Goal: Information Seeking & Learning: Learn about a topic

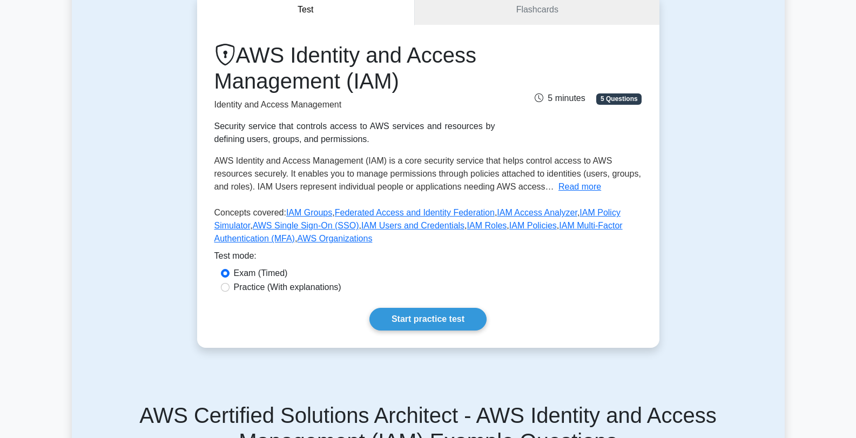
scroll to position [46, 0]
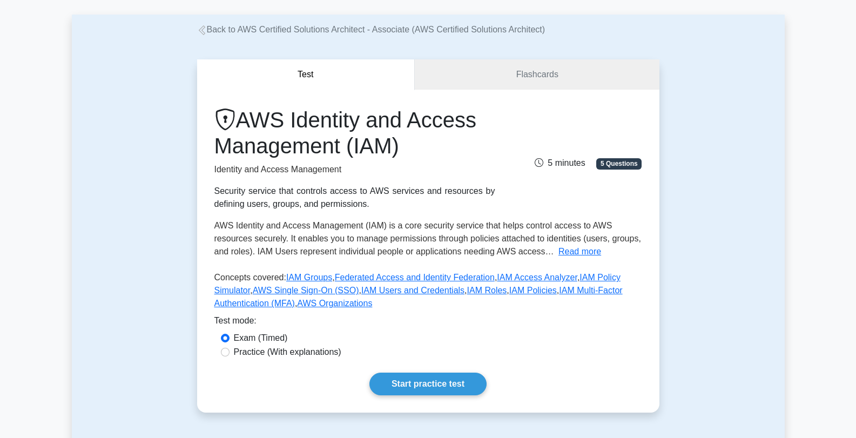
click at [267, 354] on label "Practice (With explanations)" at bounding box center [287, 352] width 107 height 13
click at [230, 354] on input "Practice (With explanations)" at bounding box center [225, 352] width 9 height 9
radio input "true"
click at [425, 388] on link "Start practice test" at bounding box center [427, 384] width 117 height 23
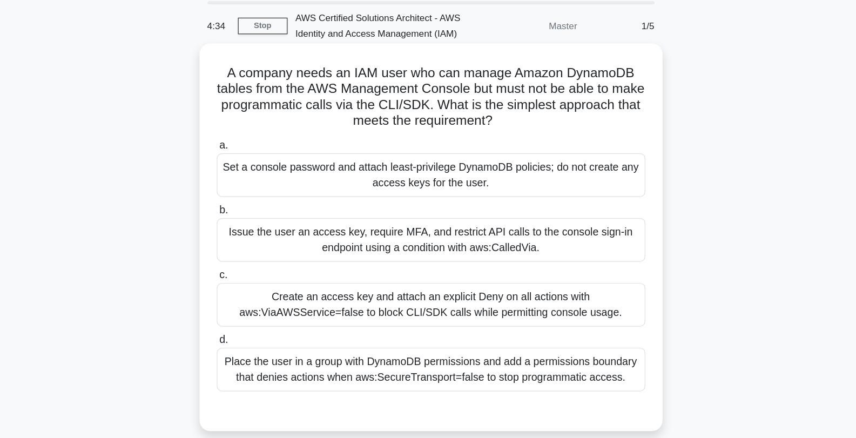
click at [435, 343] on div "Place the user in a group with DynamoDB permissions and add a permissions bound…" at bounding box center [428, 340] width 350 height 36
click at [253, 319] on input "d. Place the user in a group with DynamoDB permissions and add a permissions bo…" at bounding box center [253, 315] width 0 height 7
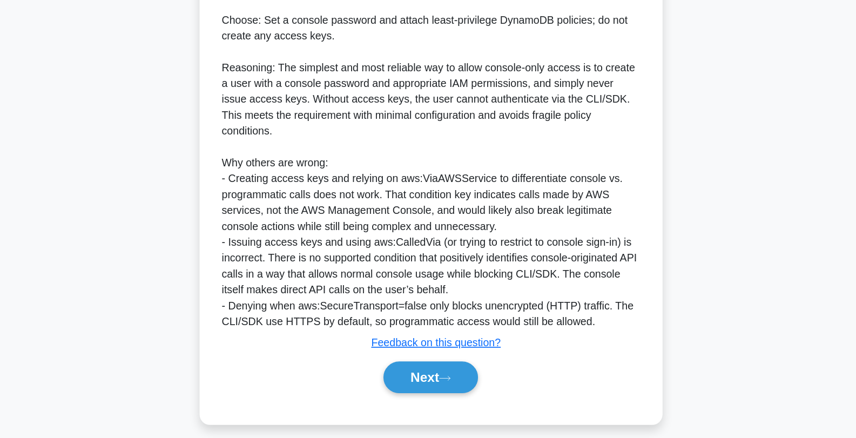
scroll to position [310, 0]
click at [402, 397] on button "Next" at bounding box center [427, 389] width 77 height 26
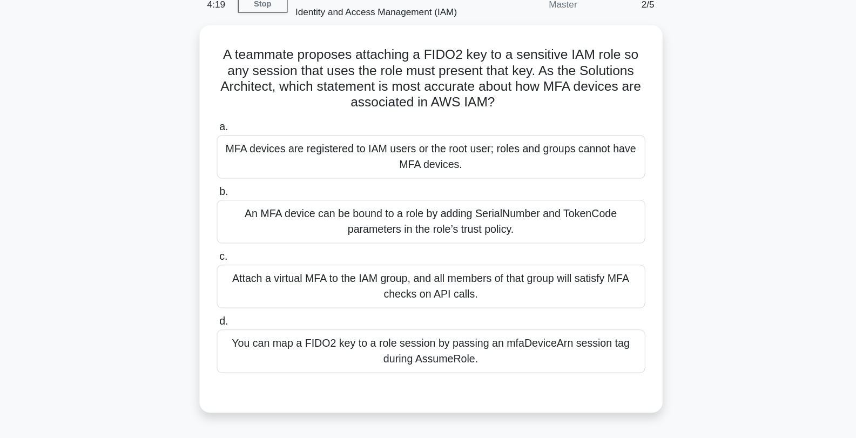
scroll to position [28, 0]
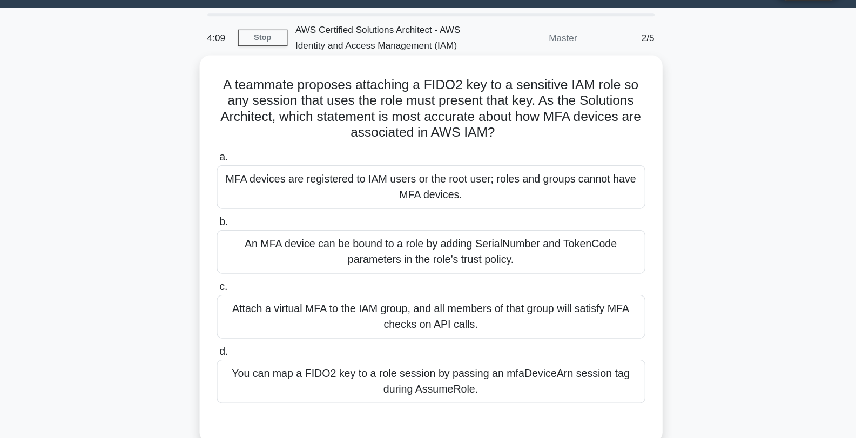
click at [491, 153] on div "MFA devices are registered to IAM users or the root user; roles and groups cann…" at bounding box center [428, 154] width 350 height 36
click at [253, 133] on input "a. MFA devices are registered to IAM users or the root user; roles and groups c…" at bounding box center [253, 129] width 0 height 7
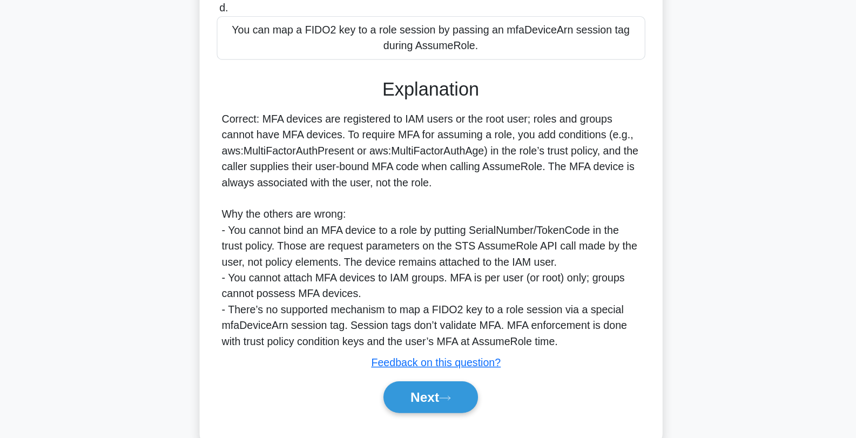
scroll to position [232, 0]
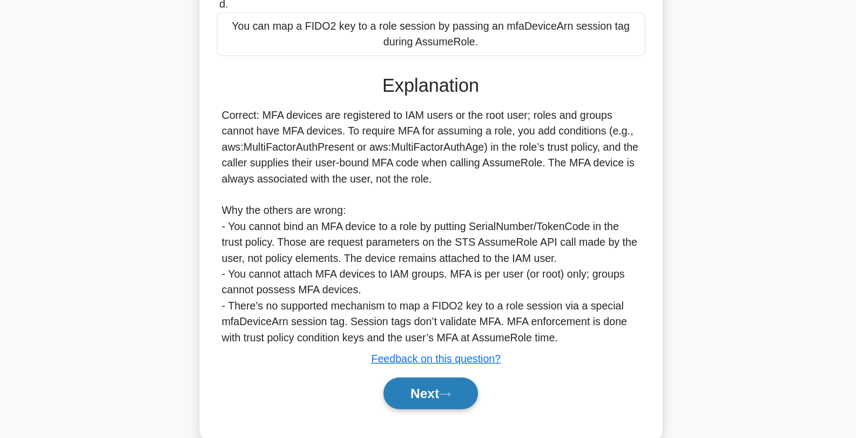
click at [427, 400] on button "Next" at bounding box center [427, 401] width 77 height 26
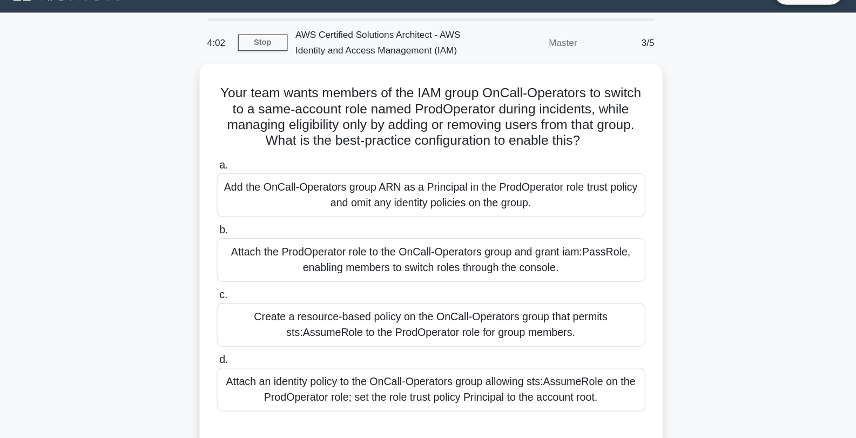
scroll to position [11, 0]
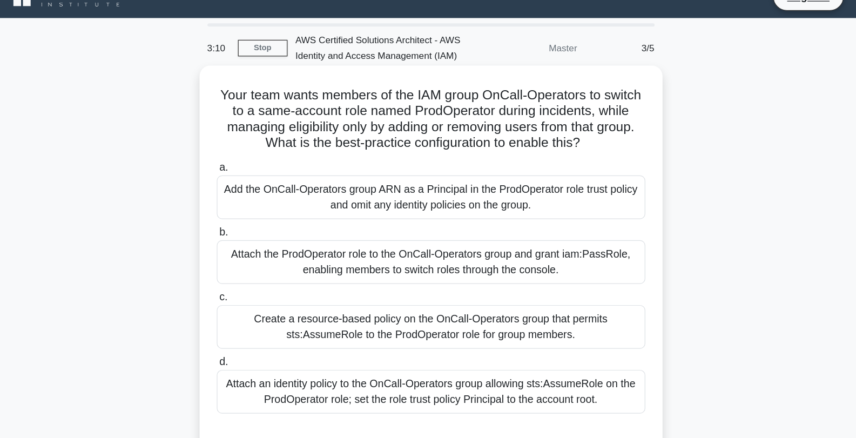
click at [464, 176] on div "Add the OnCall-Operators group ARN as a Principal in the ProdOperator role trus…" at bounding box center [428, 170] width 350 height 36
click at [253, 149] on input "a. Add the OnCall-Operators group ARN as a Principal in the ProdOperator role t…" at bounding box center [253, 145] width 0 height 7
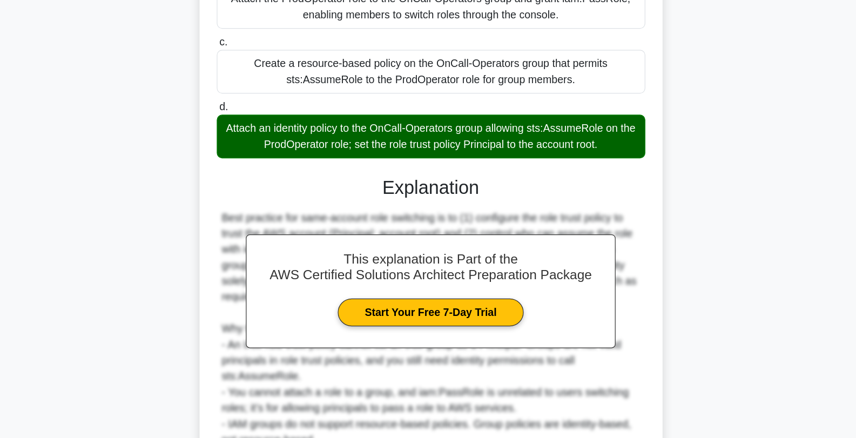
scroll to position [256, 0]
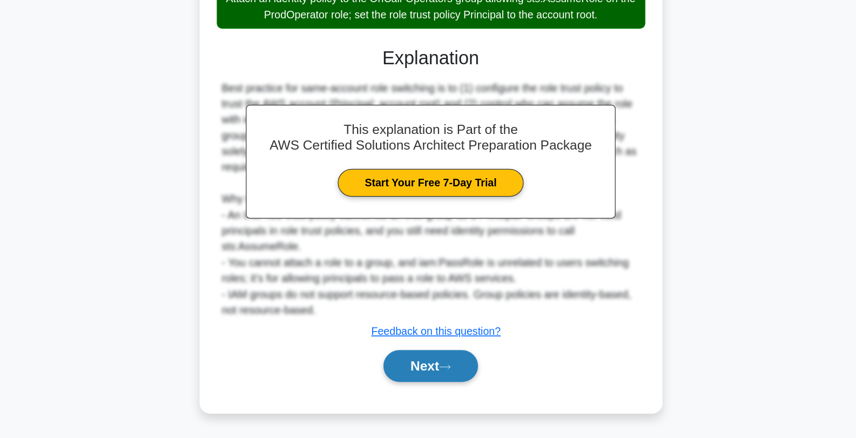
click at [432, 382] on button "Next" at bounding box center [427, 379] width 77 height 26
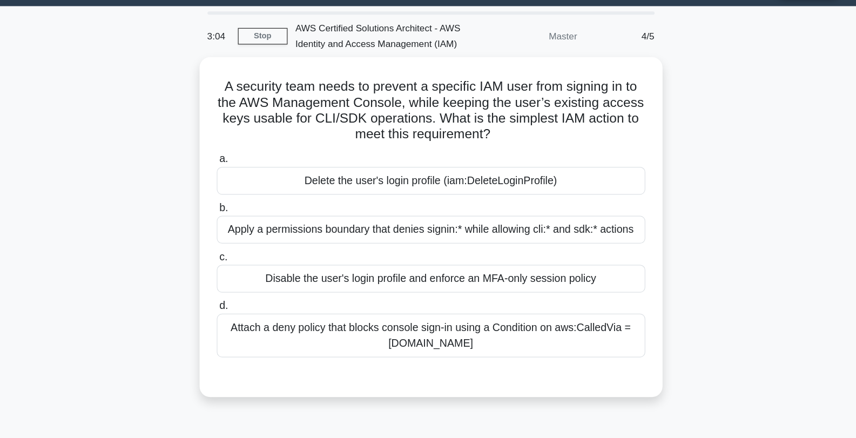
scroll to position [5, 0]
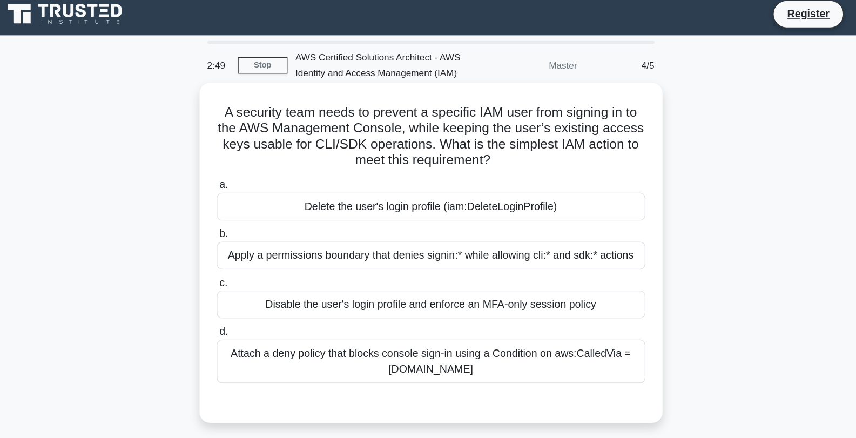
click at [478, 212] on div "Apply a permissions boundary that denies signin:* while allowing cli:* and sdk:…" at bounding box center [428, 209] width 350 height 23
click at [253, 195] on input "b. Apply a permissions boundary that denies signin:* while allowing cli:* and s…" at bounding box center [253, 191] width 0 height 7
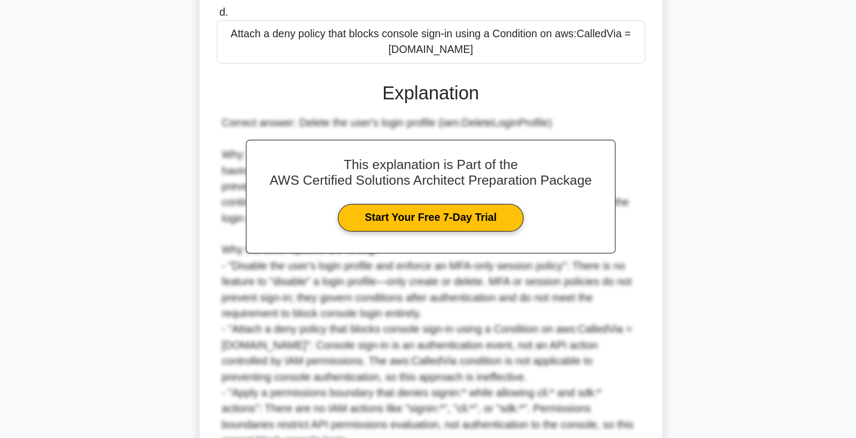
scroll to position [307, 0]
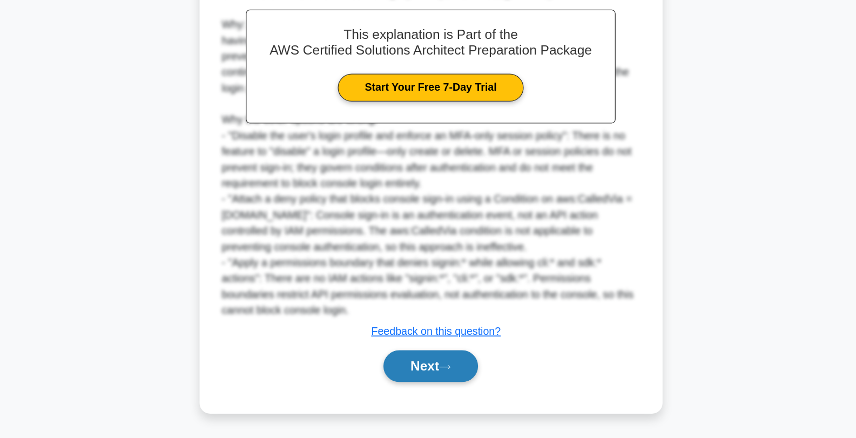
click at [434, 372] on button "Next" at bounding box center [427, 379] width 77 height 26
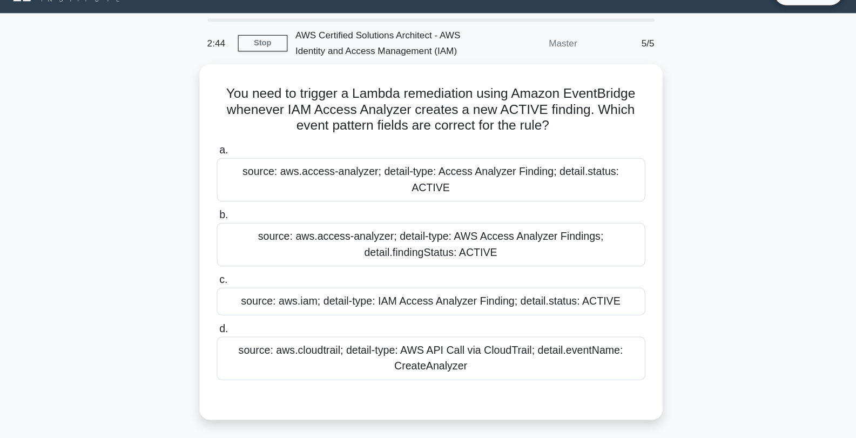
scroll to position [2, 0]
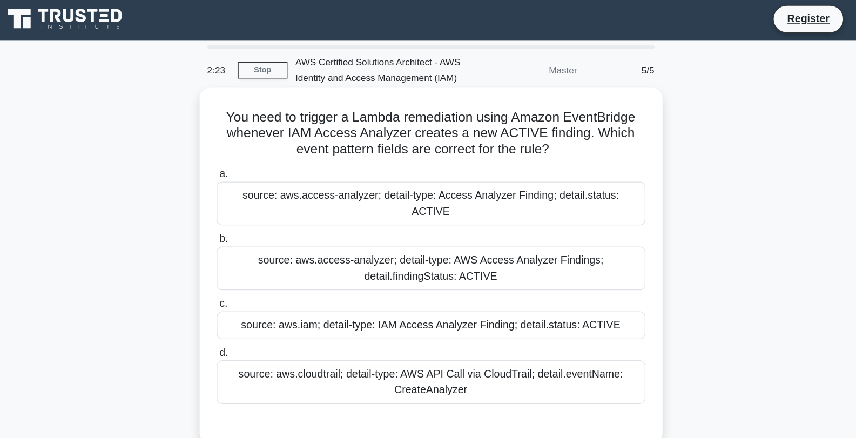
click at [482, 255] on div "source: aws.iam; detail-type: IAM Access Analyzer Finding; detail.status: ACTIVE" at bounding box center [428, 265] width 350 height 23
click at [253, 252] on input "c. source: aws.iam; detail-type: IAM Access Analyzer Finding; detail.status: AC…" at bounding box center [253, 248] width 0 height 7
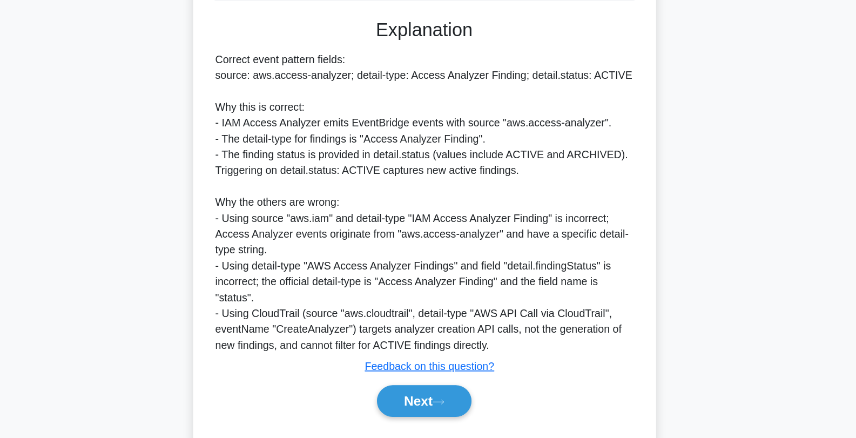
scroll to position [268, 0]
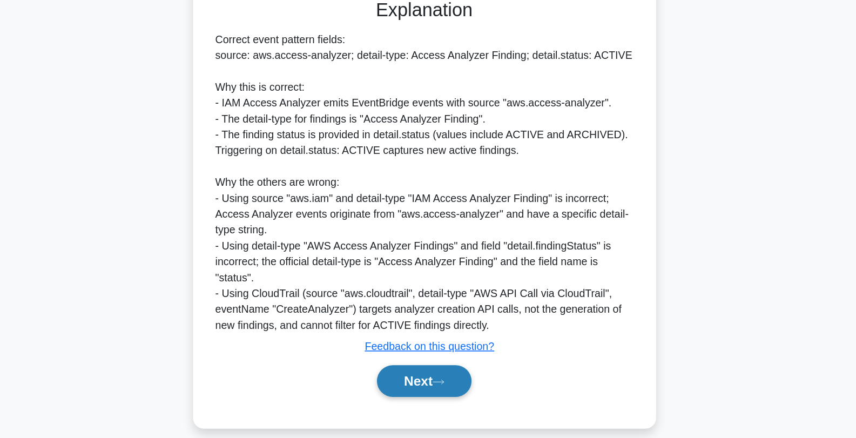
click at [436, 382] on button "Next" at bounding box center [427, 392] width 77 height 26
